Goal: Navigation & Orientation: Find specific page/section

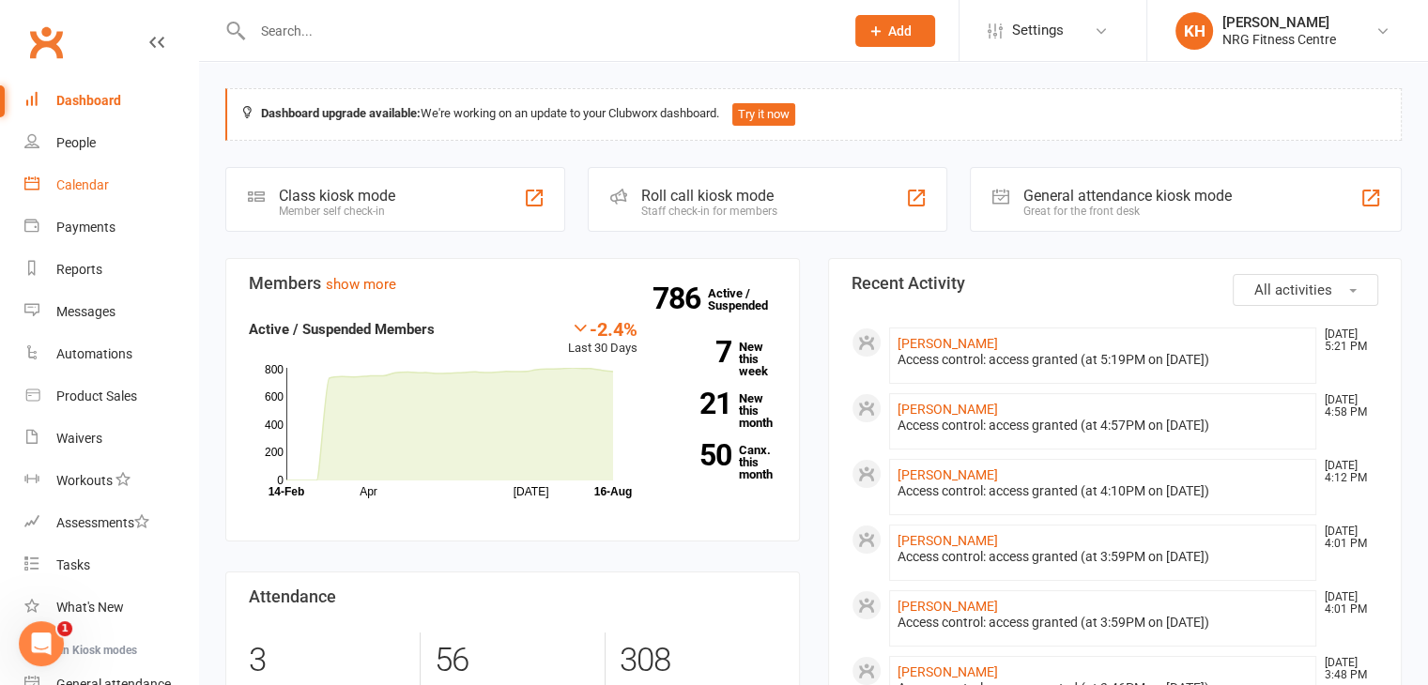
click at [68, 183] on div "Calendar" at bounding box center [82, 184] width 53 height 15
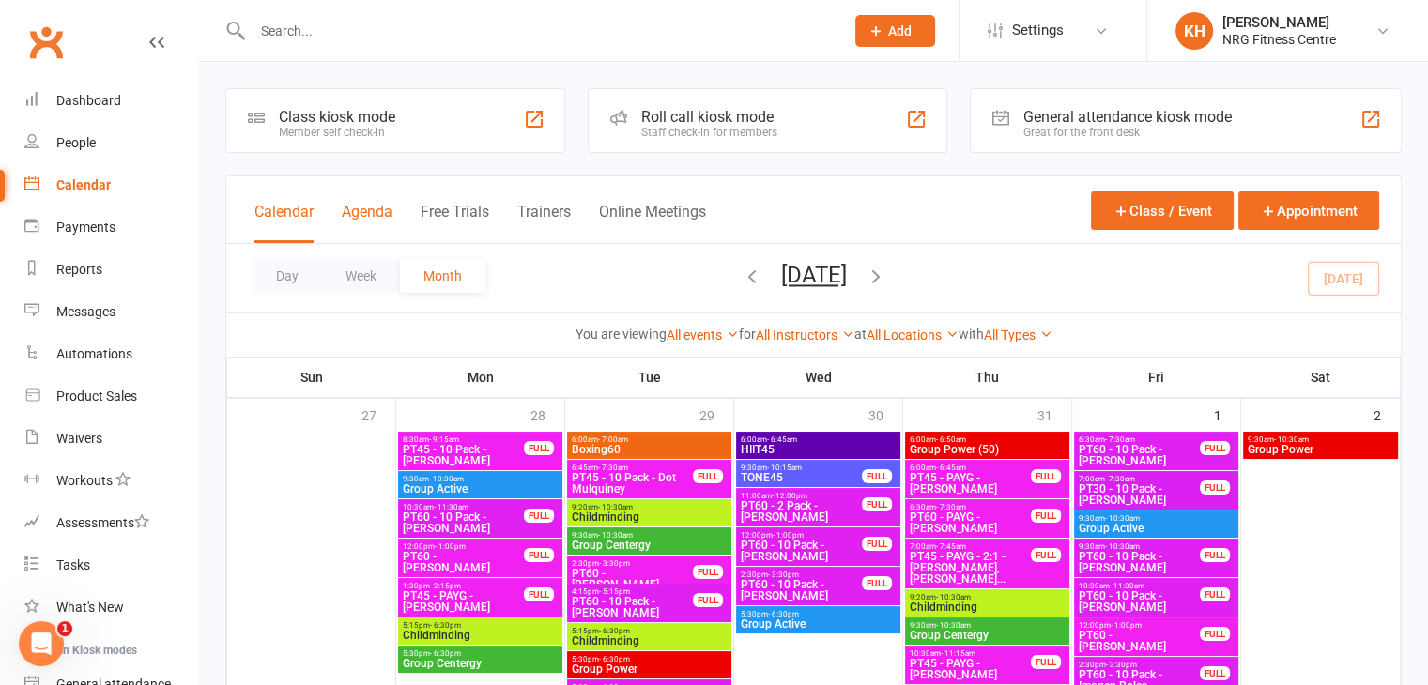
click at [360, 226] on button "Agenda" at bounding box center [367, 223] width 51 height 40
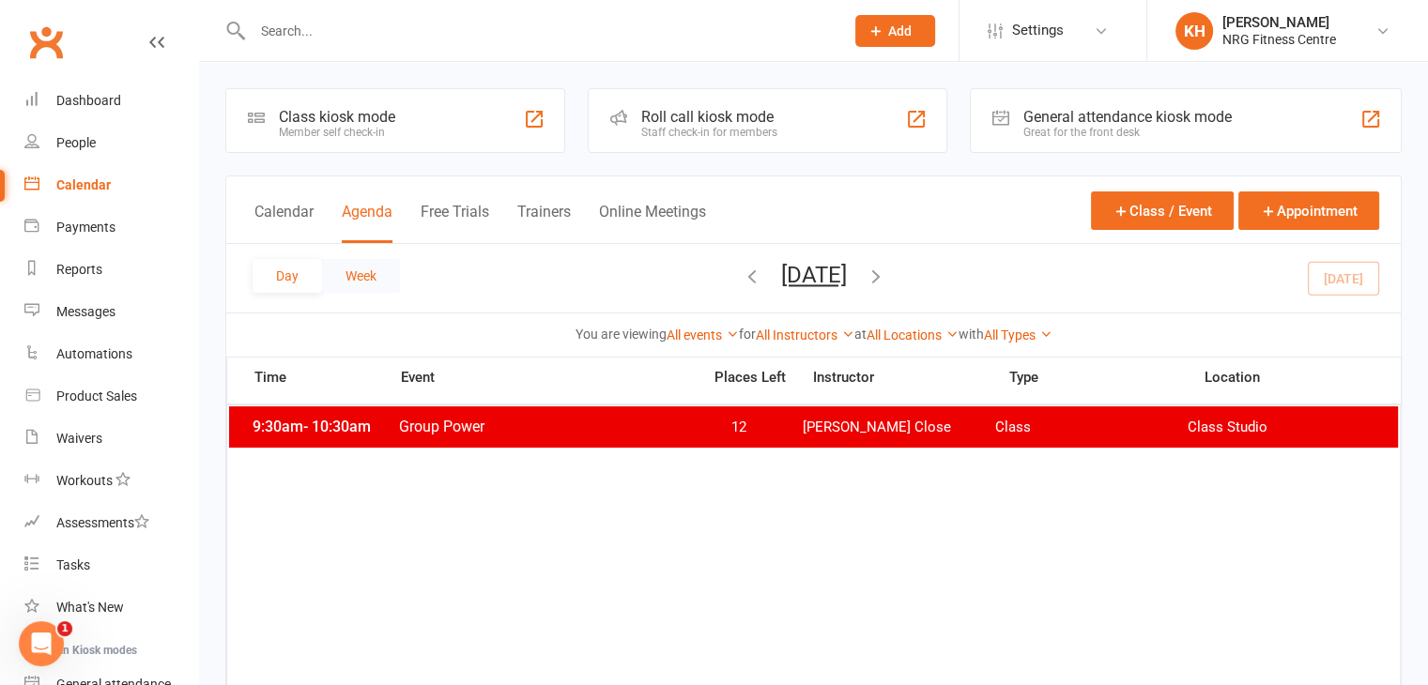
click at [360, 286] on button "Week" at bounding box center [361, 276] width 78 height 34
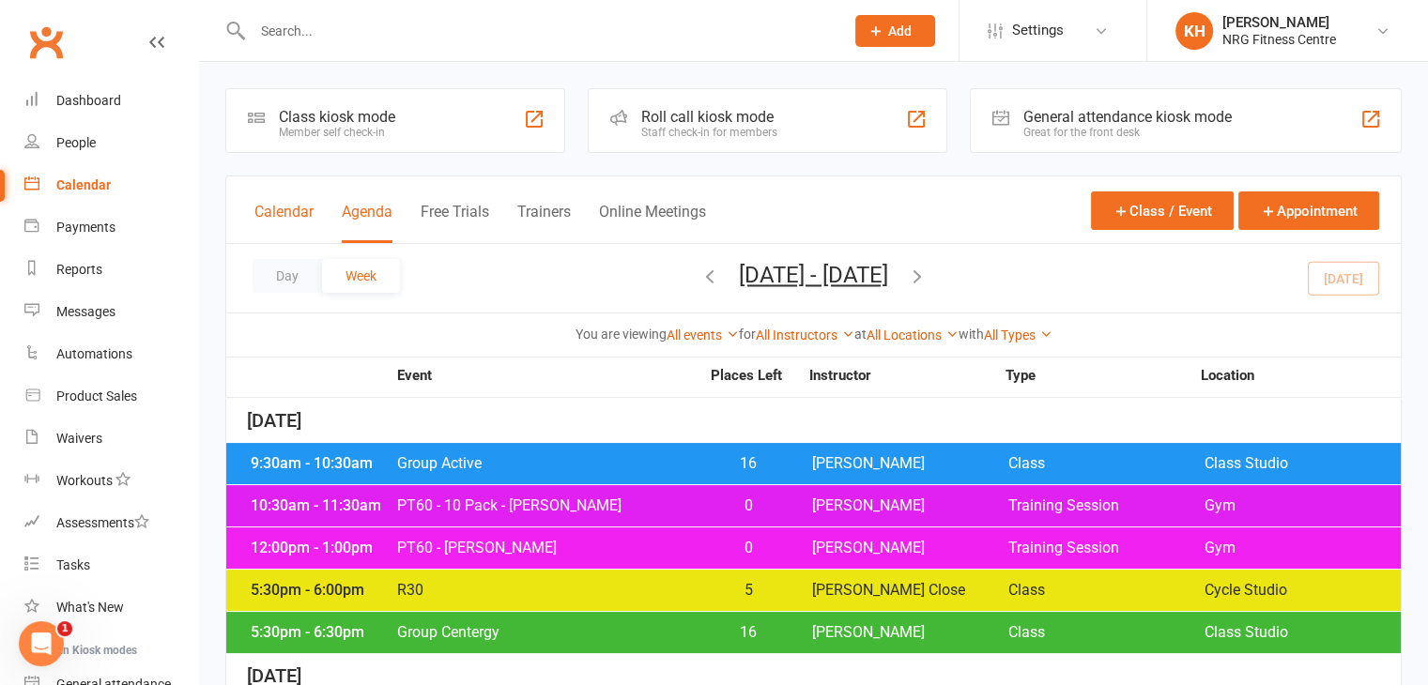
click at [269, 223] on button "Calendar" at bounding box center [283, 223] width 59 height 40
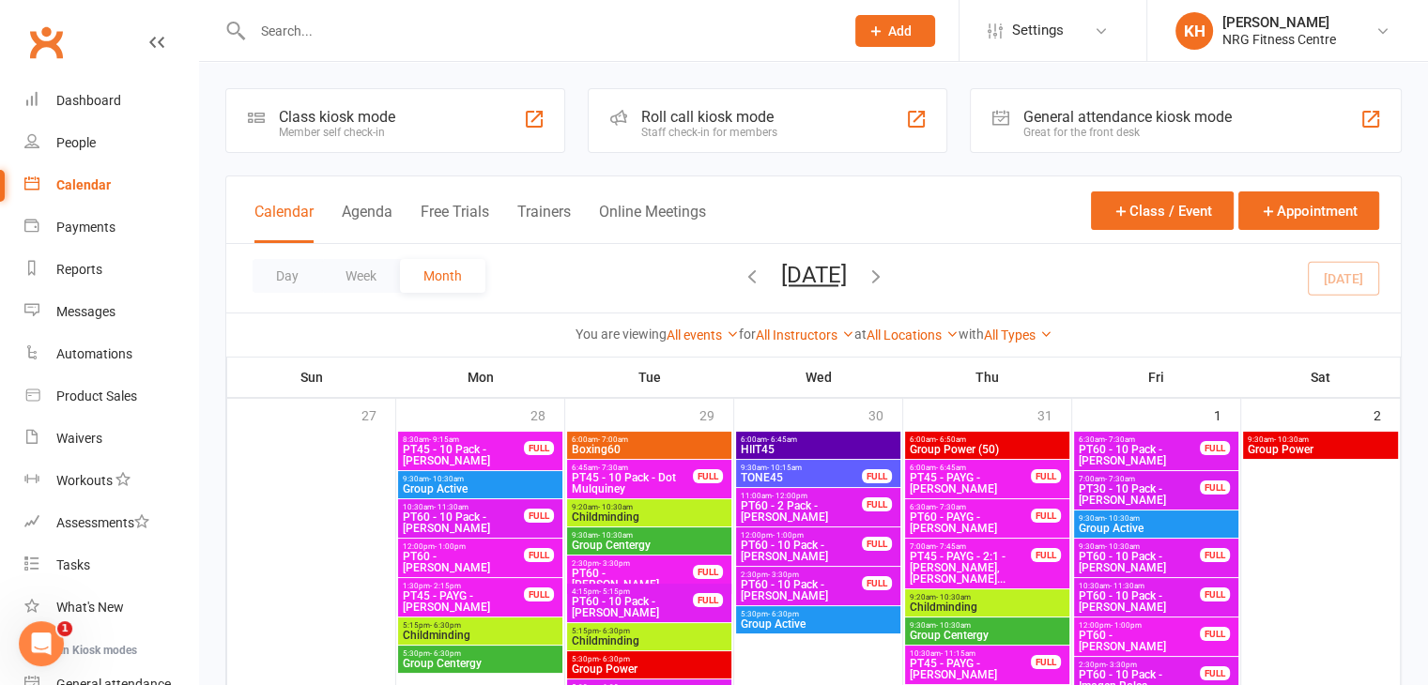
click at [350, 281] on button "Week" at bounding box center [361, 276] width 78 height 34
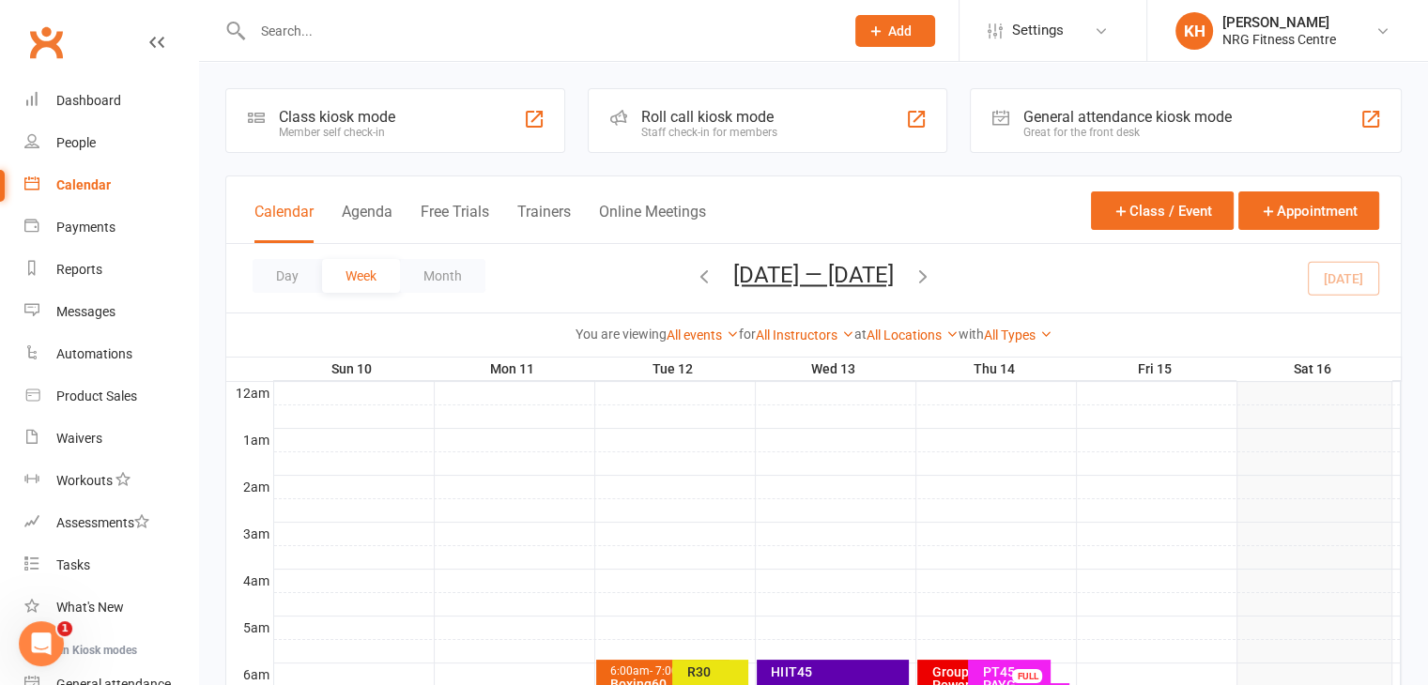
click at [928, 283] on icon "button" at bounding box center [922, 276] width 21 height 21
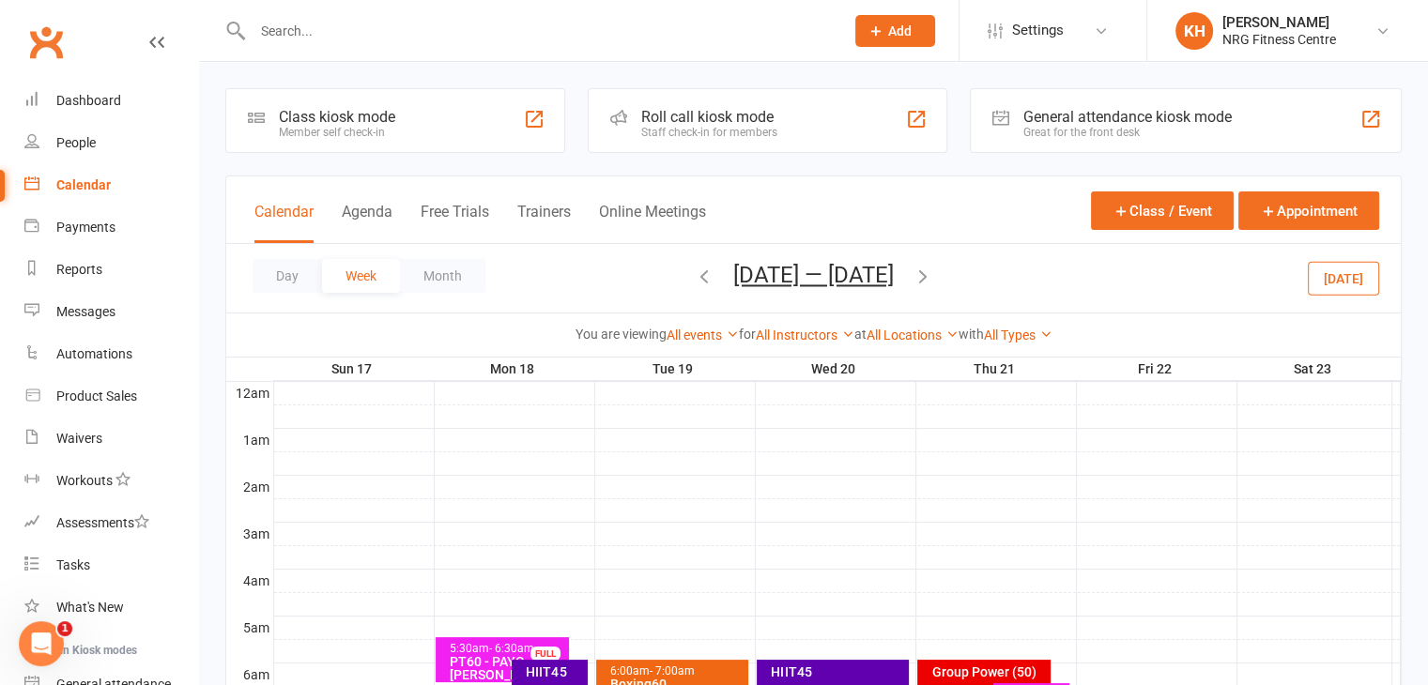
scroll to position [89, 0]
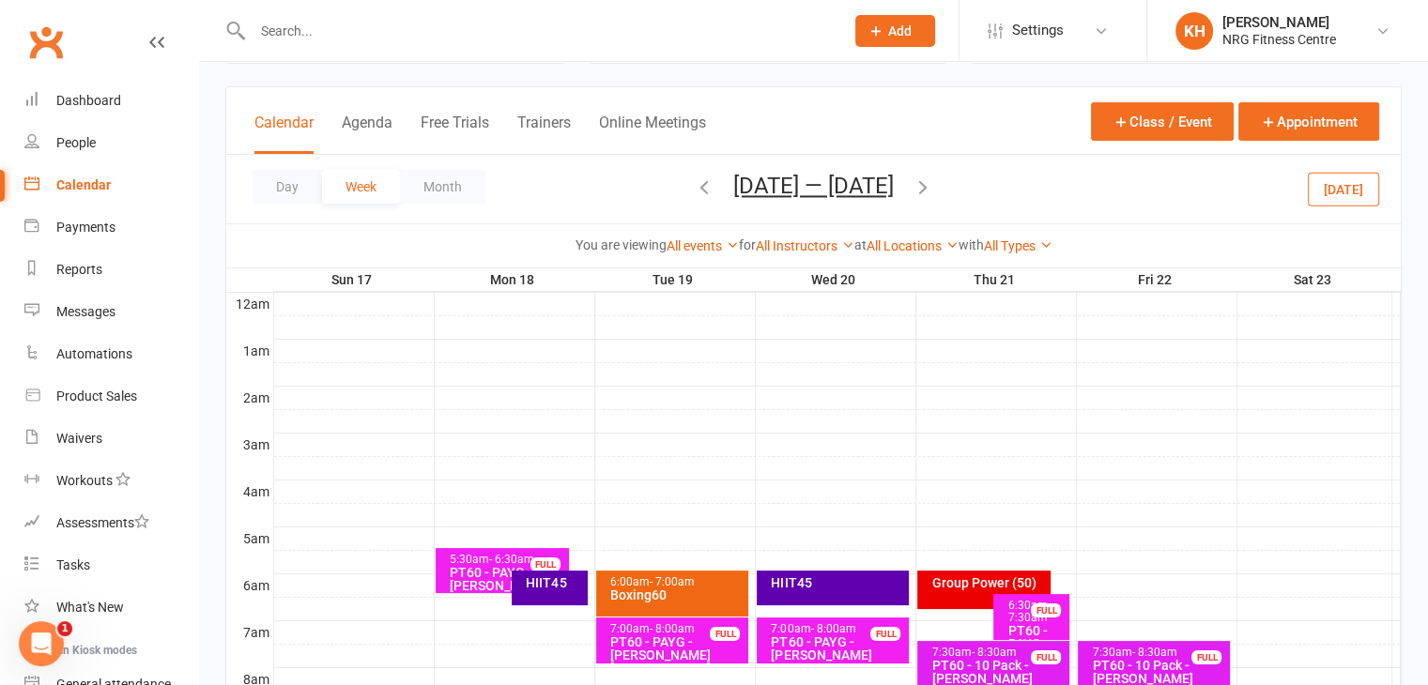
click at [530, 590] on div "HIIT45" at bounding box center [550, 588] width 76 height 35
